Goal: Navigation & Orientation: Find specific page/section

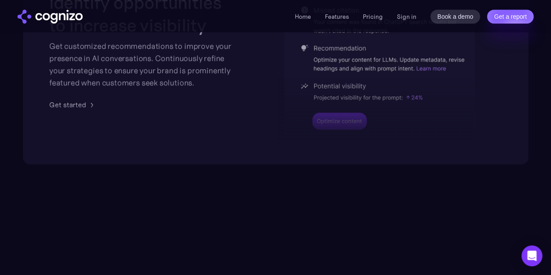
scroll to position [1996, 0]
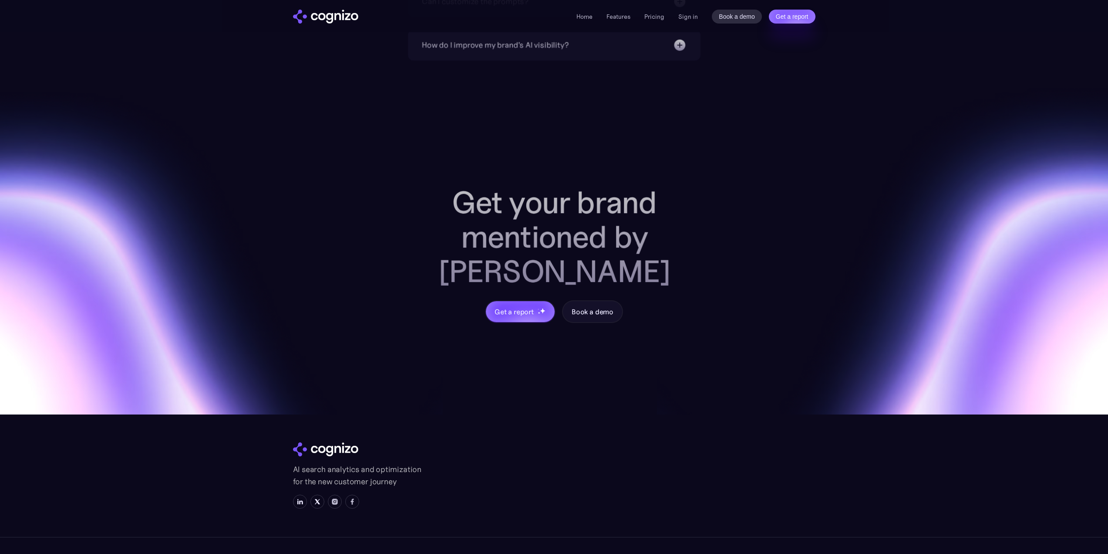
scroll to position [3284, 0]
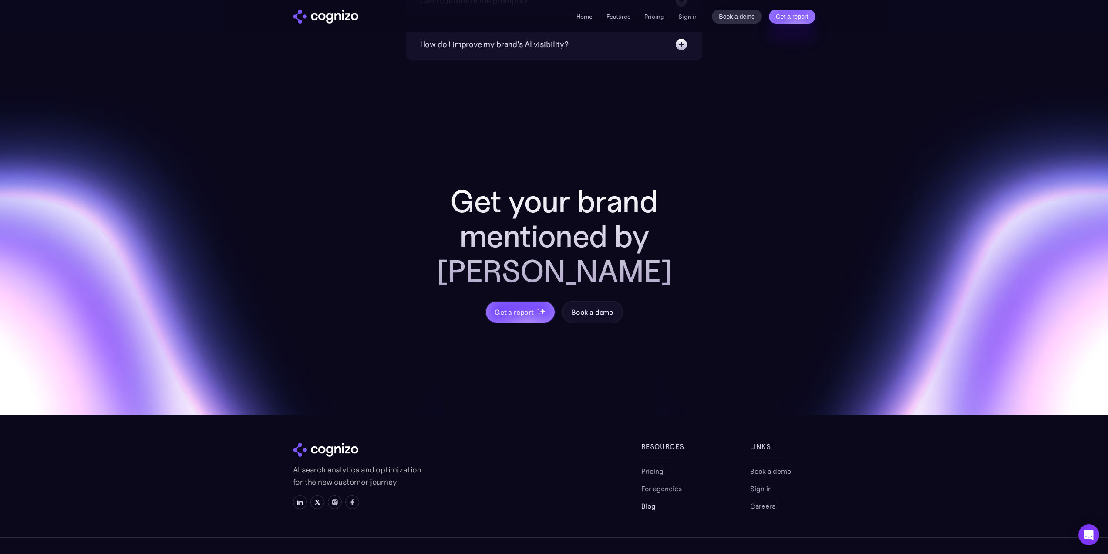
click at [649, 500] on link "Blog" at bounding box center [649, 505] width 14 height 10
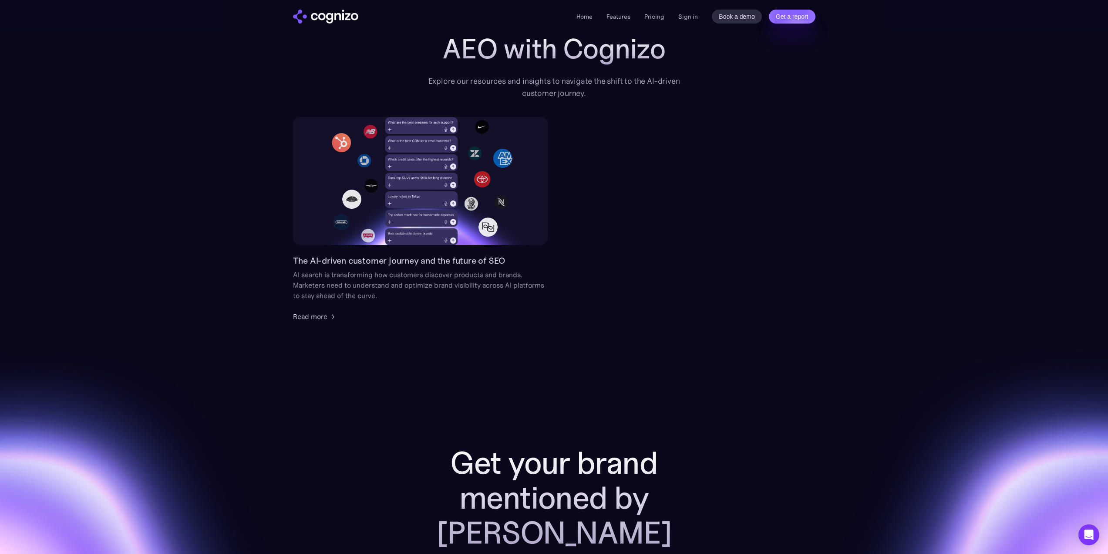
click at [608, 327] on div "Get your brand mentioned by AI Get a report Book a demo" at bounding box center [554, 498] width 1108 height 355
click at [587, 17] on link "Home" at bounding box center [585, 17] width 16 height 8
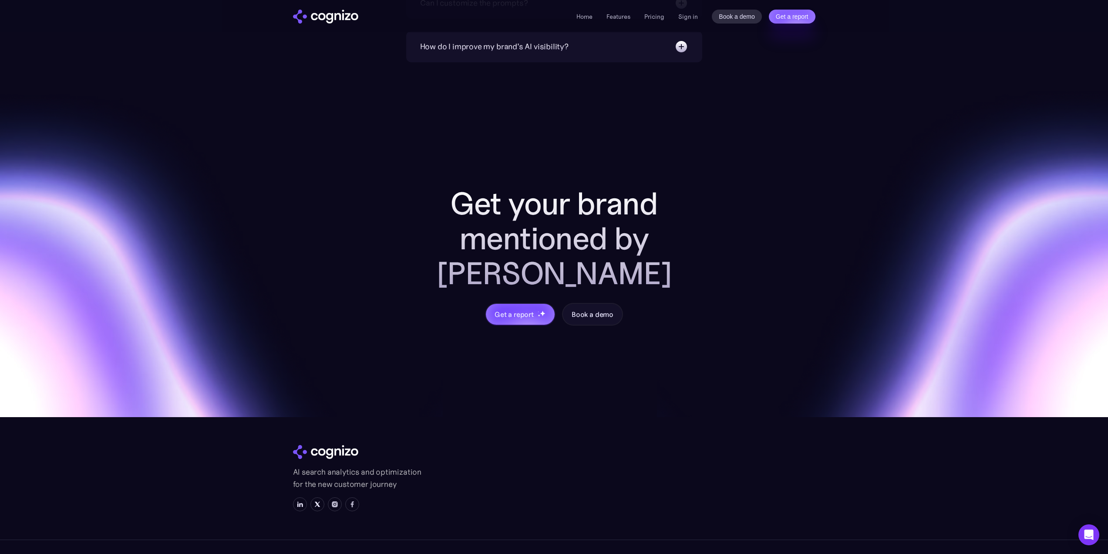
scroll to position [3284, 0]
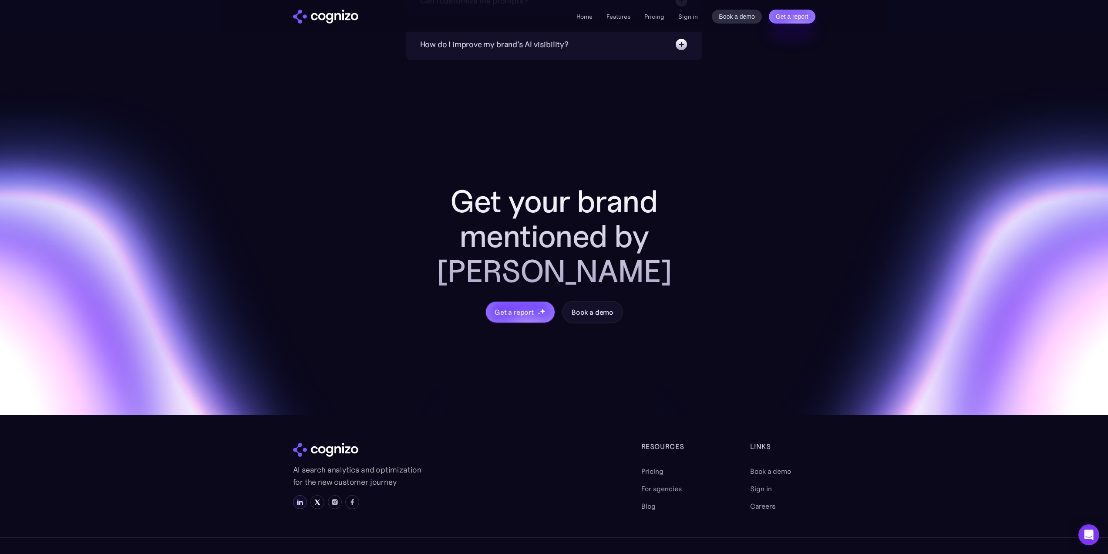
click at [297, 498] on img at bounding box center [300, 501] width 7 height 7
click at [590, 17] on link "Home" at bounding box center [585, 17] width 16 height 8
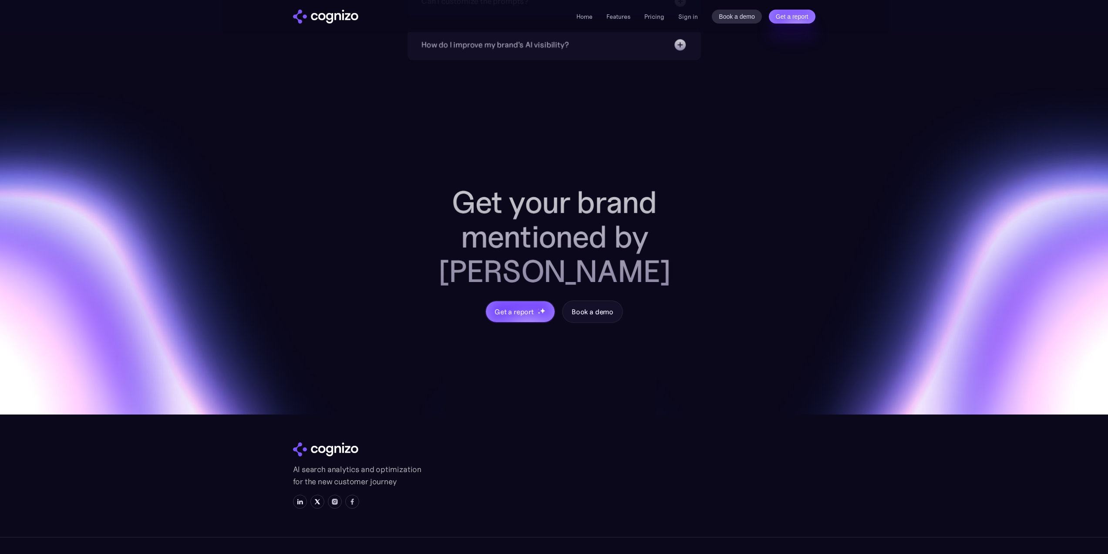
scroll to position [3284, 0]
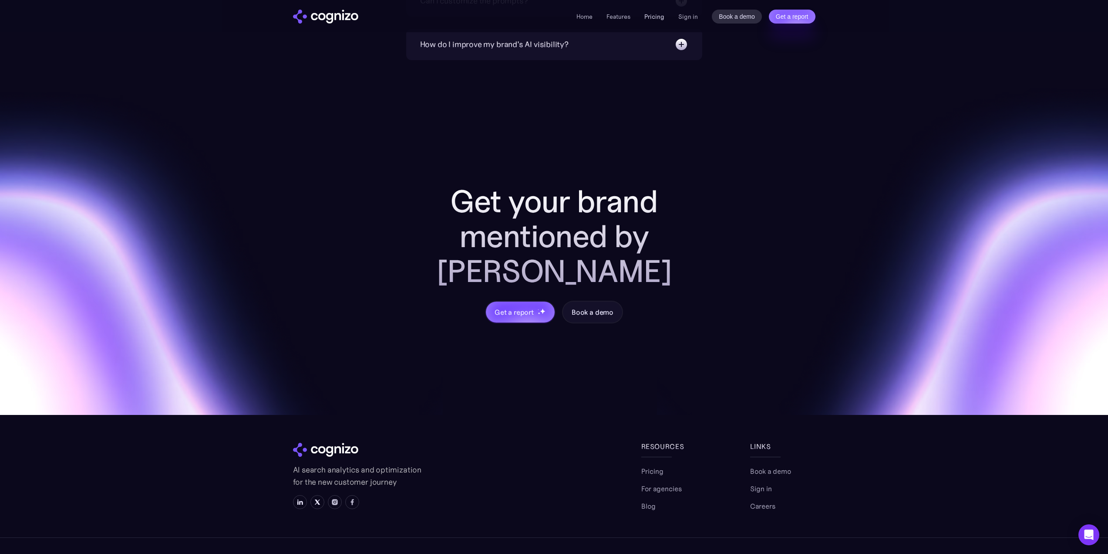
click at [651, 17] on link "Pricing" at bounding box center [655, 17] width 20 height 8
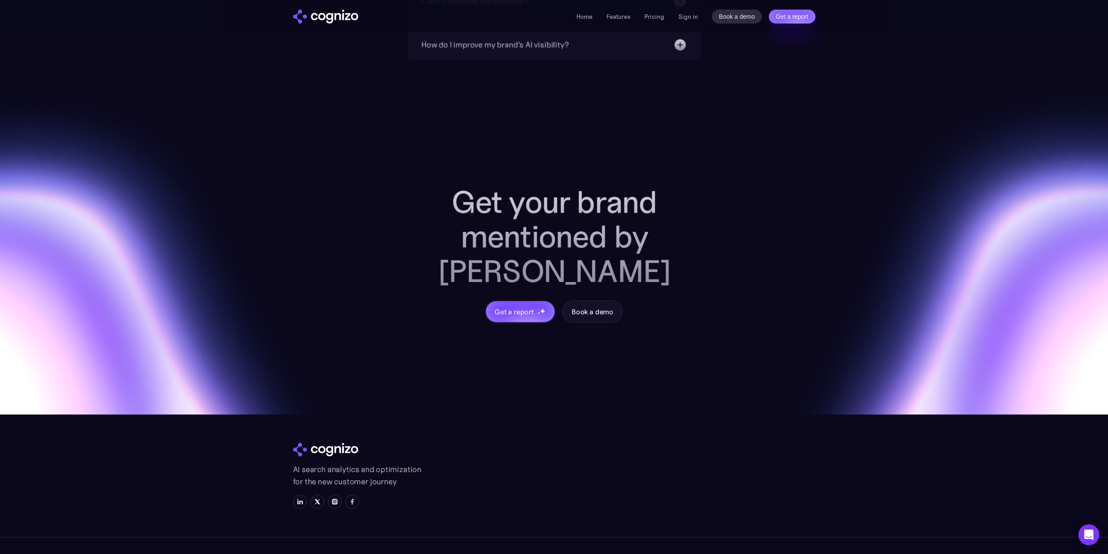
scroll to position [2462, 0]
